Goal: Navigation & Orientation: Find specific page/section

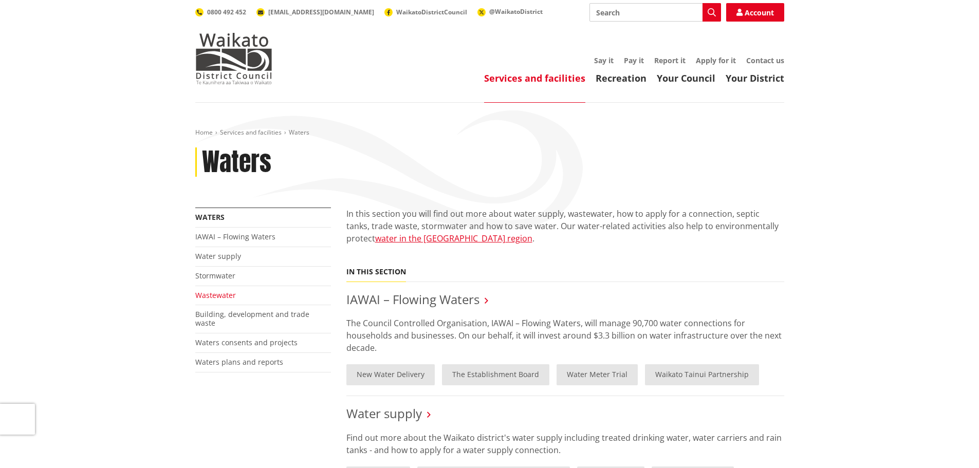
click at [214, 297] on link "Wastewater" at bounding box center [215, 295] width 41 height 10
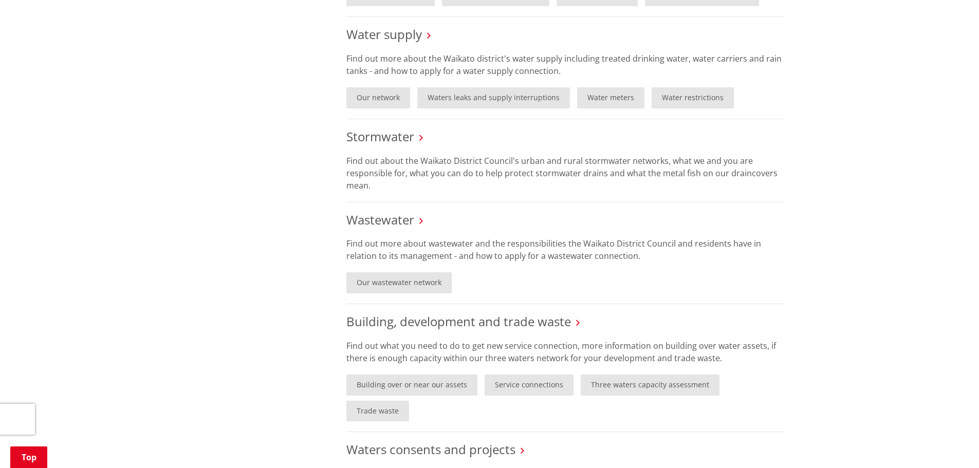
scroll to position [308, 0]
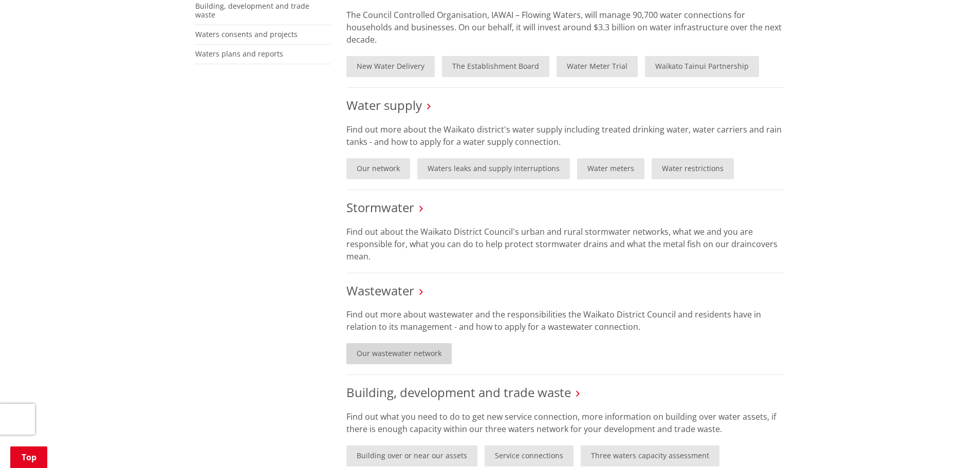
click at [392, 354] on link "Our wastewater network" at bounding box center [398, 353] width 105 height 21
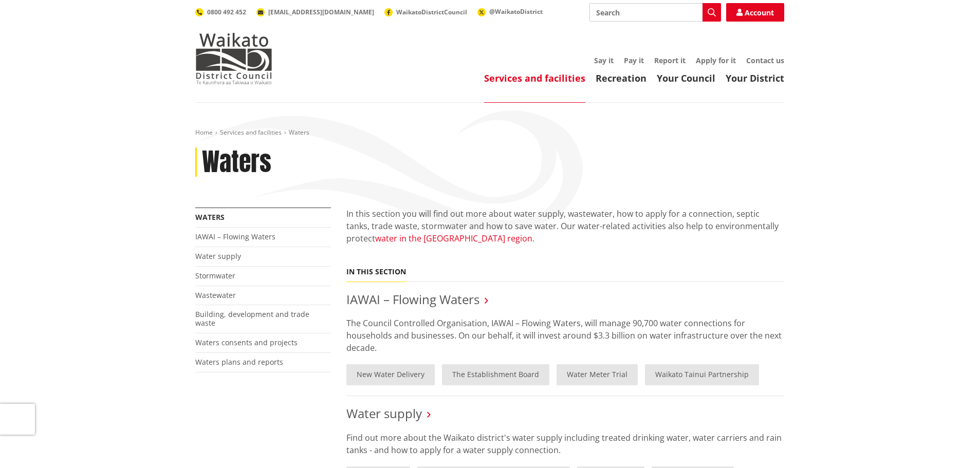
click at [414, 237] on link "water in the Waikato region" at bounding box center [453, 238] width 157 height 11
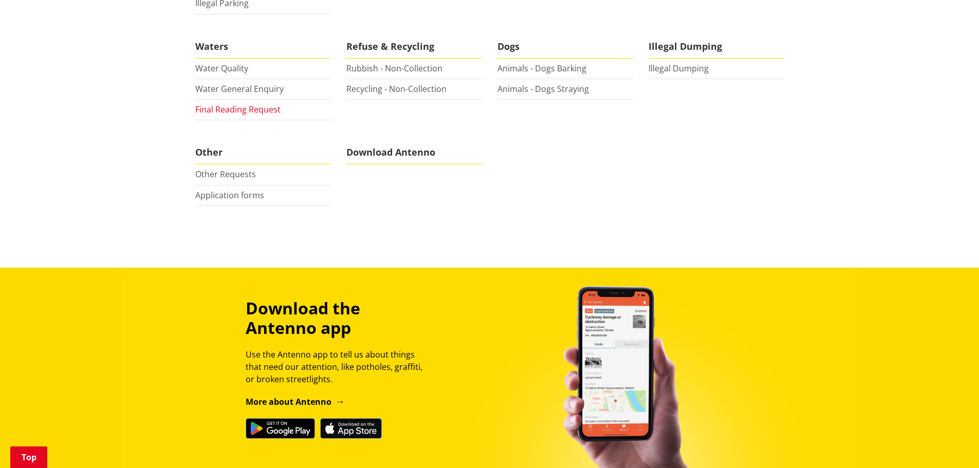
scroll to position [514, 0]
